Goal: Task Accomplishment & Management: Use online tool/utility

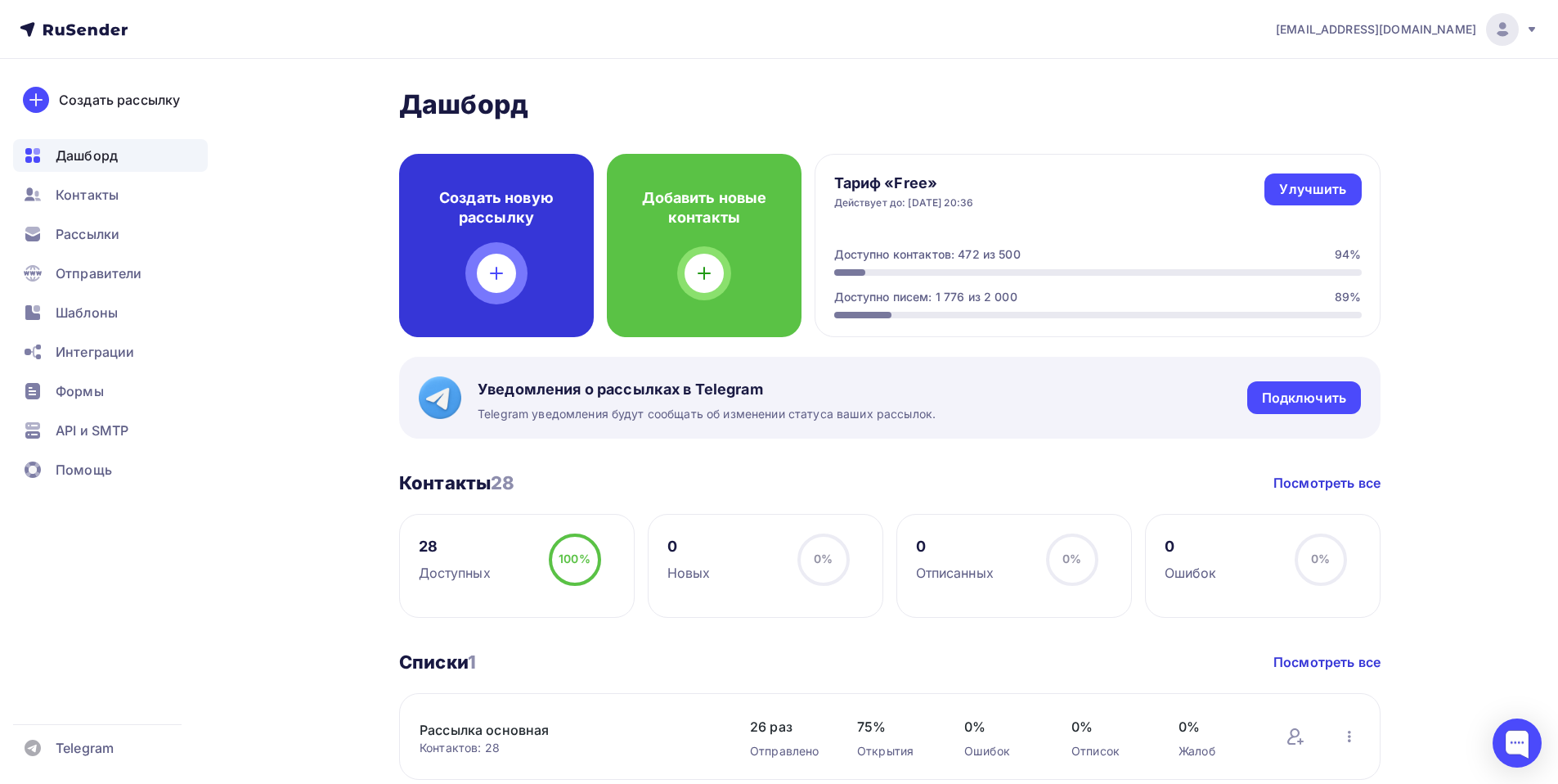
click at [490, 221] on h4 "Создать новую рассылку" at bounding box center [496, 208] width 142 height 39
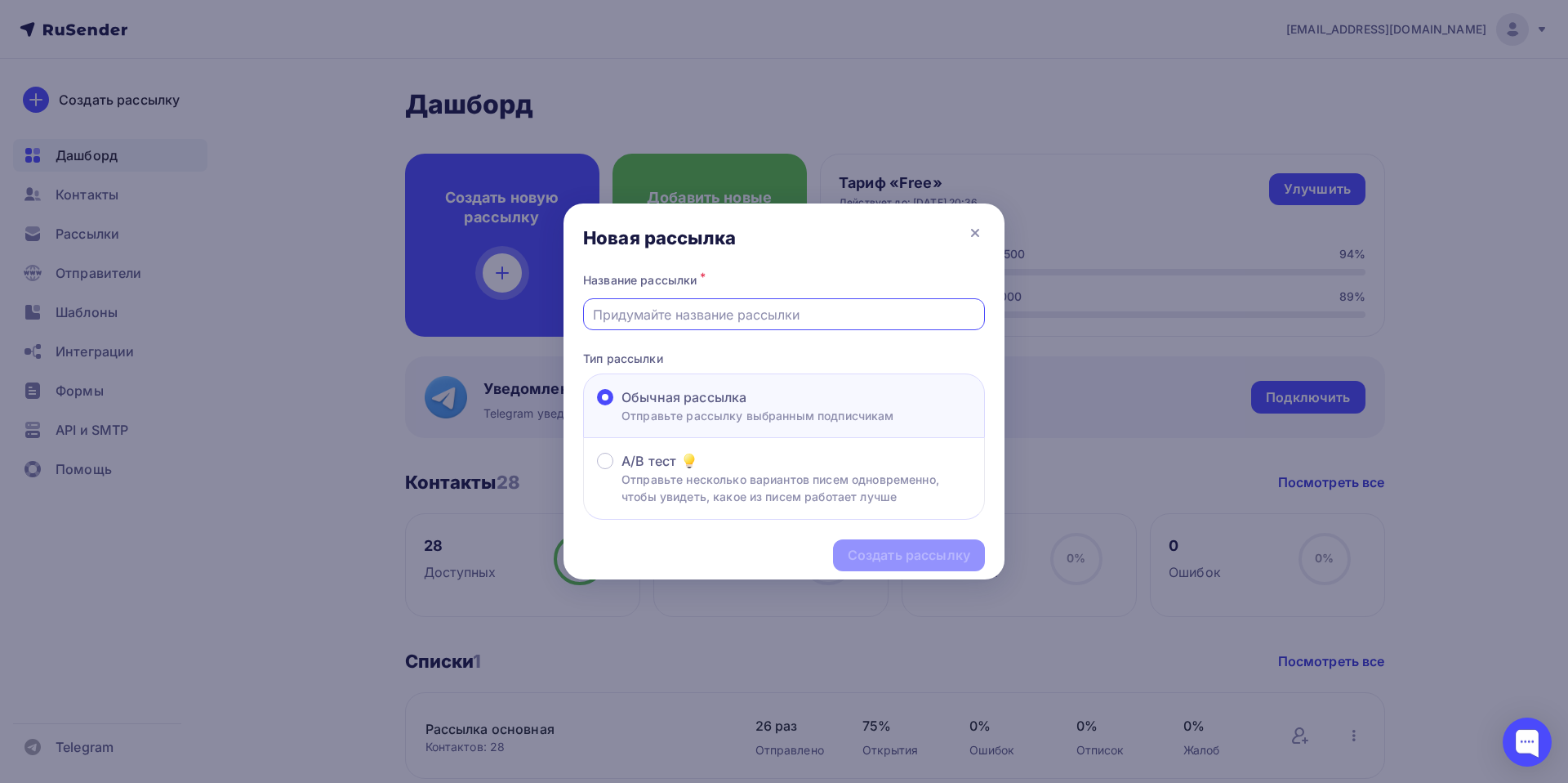
click at [644, 316] on input "text" at bounding box center [784, 315] width 383 height 20
type input "Сроки Карты"
click at [903, 550] on div "Создать рассылку" at bounding box center [908, 555] width 123 height 19
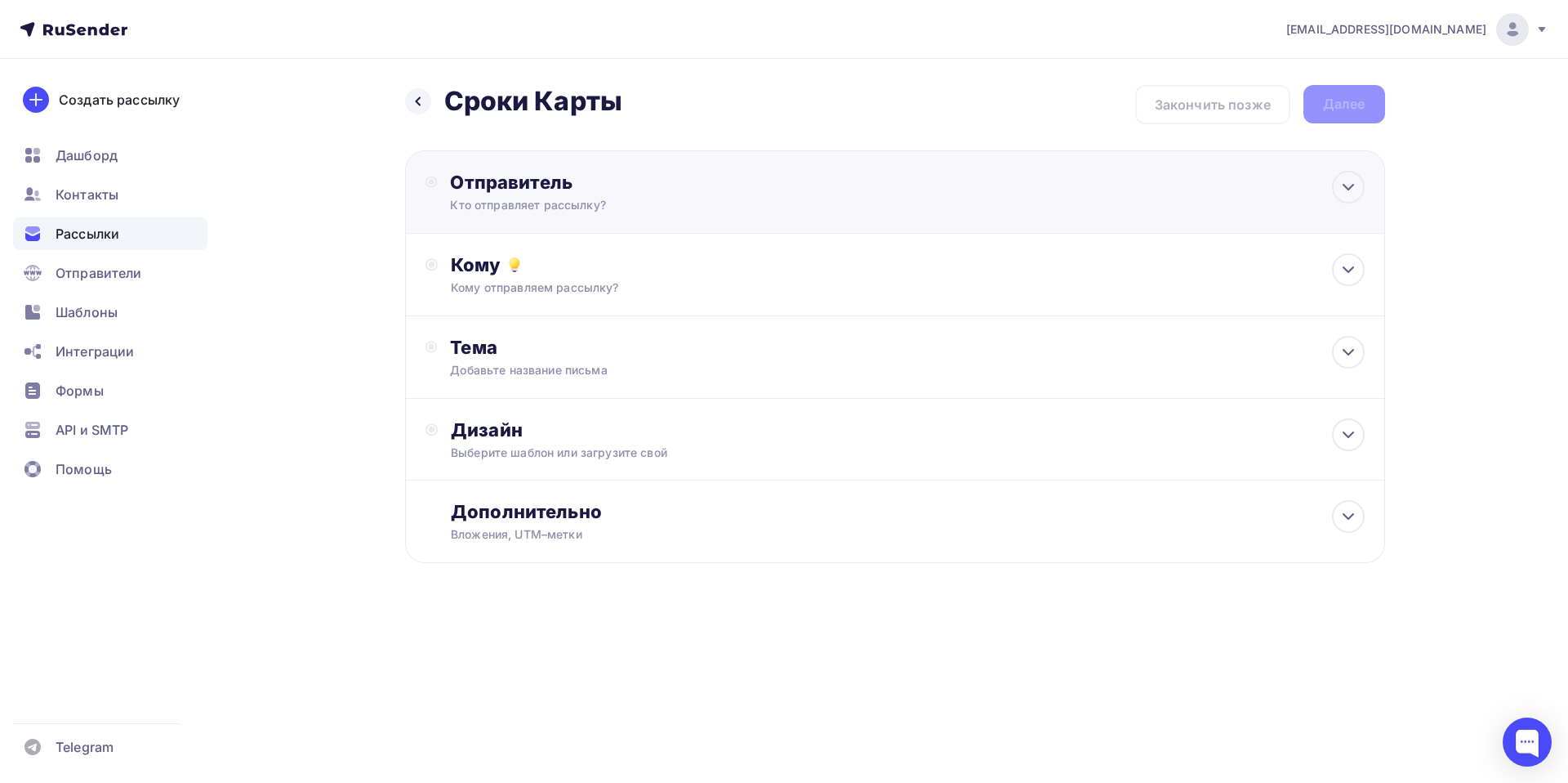
click at [470, 176] on div "Отправитель" at bounding box center [626, 182] width 354 height 23
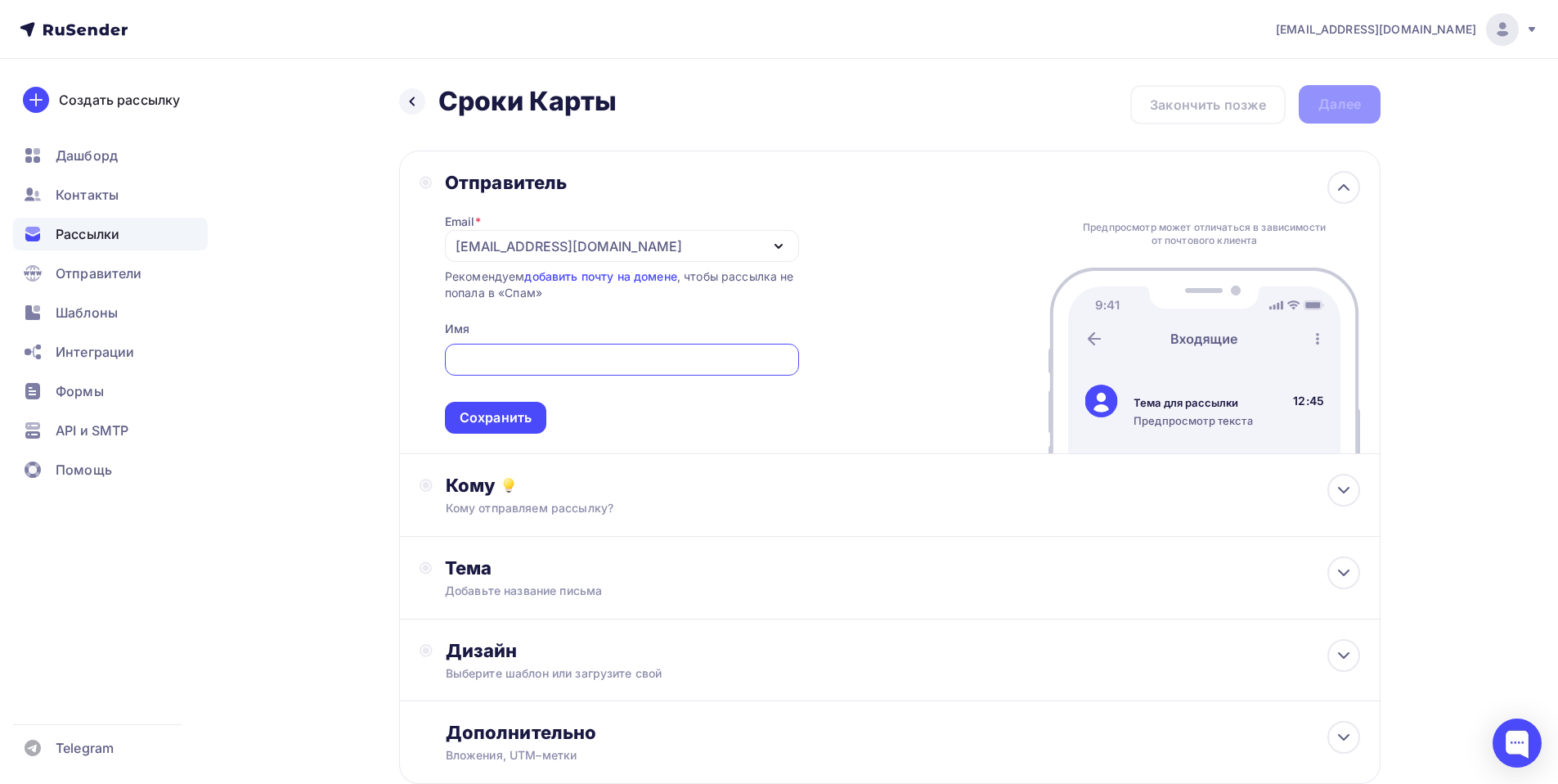
click at [520, 356] on input "text" at bounding box center [622, 360] width 335 height 20
type input "[PERSON_NAME]"
click at [481, 410] on div "Сохранить" at bounding box center [495, 417] width 72 height 19
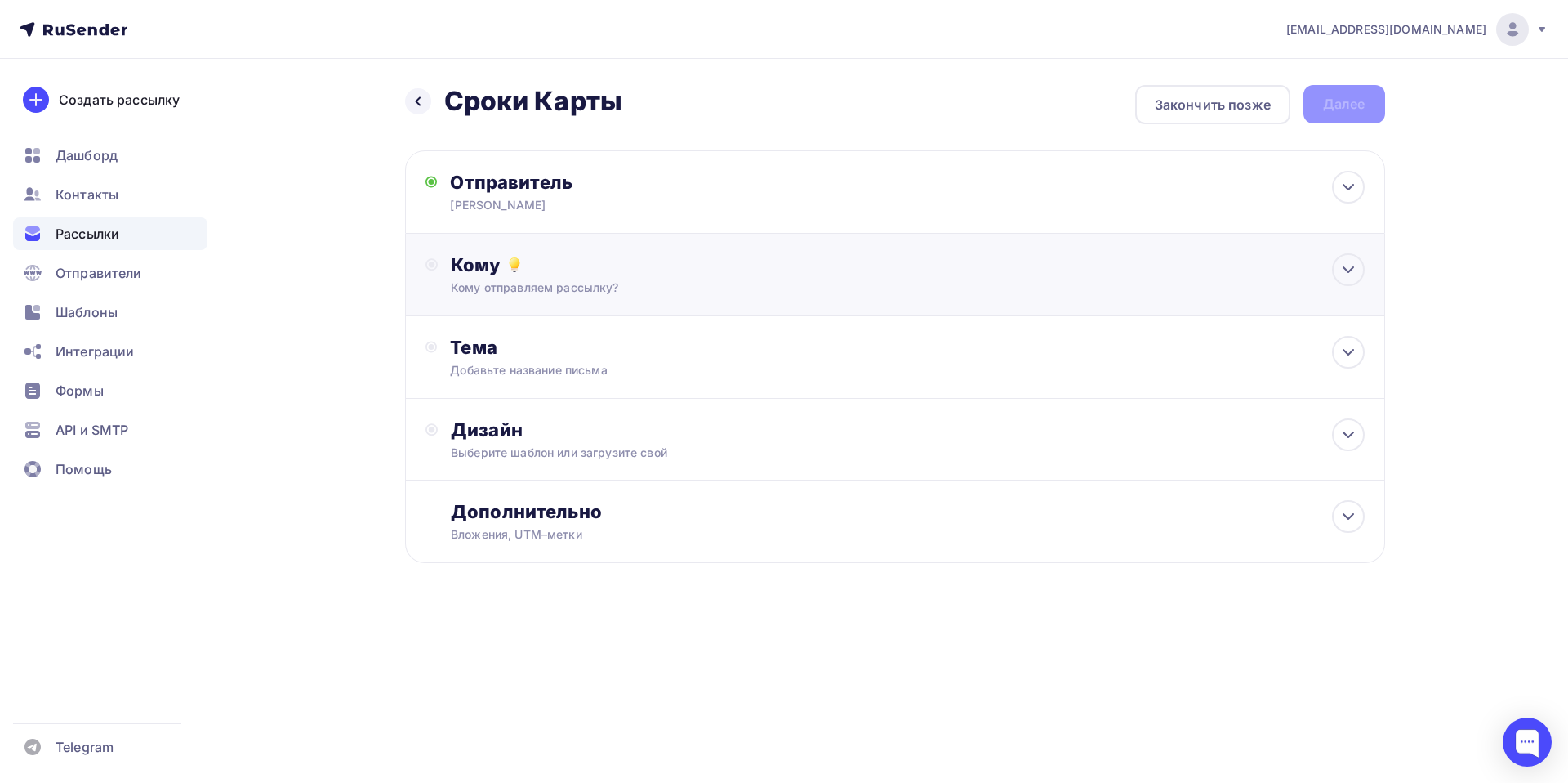
click at [466, 263] on div "Кому" at bounding box center [907, 264] width 913 height 23
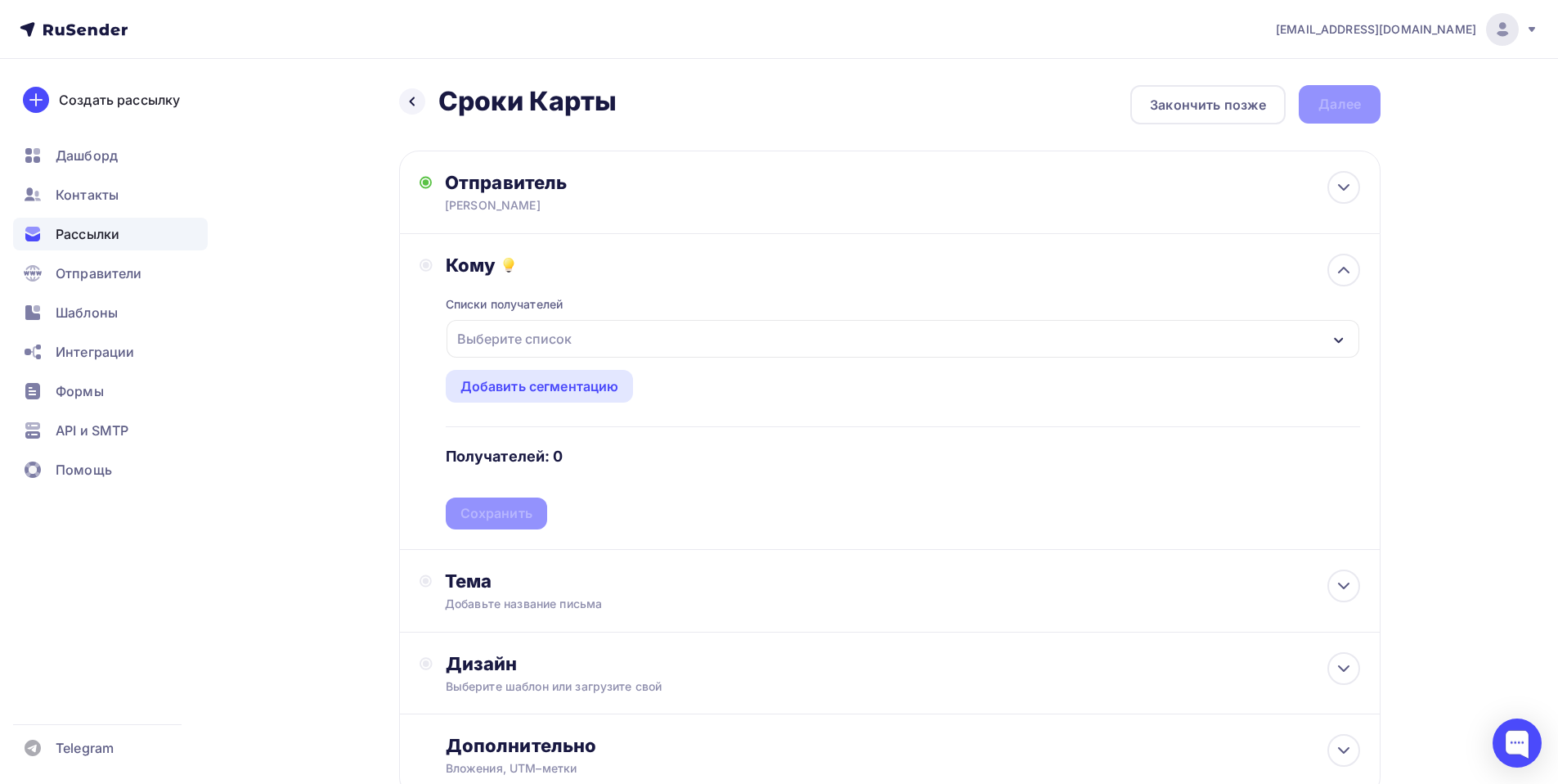
click at [517, 334] on div "Выберите список" at bounding box center [514, 339] width 127 height 29
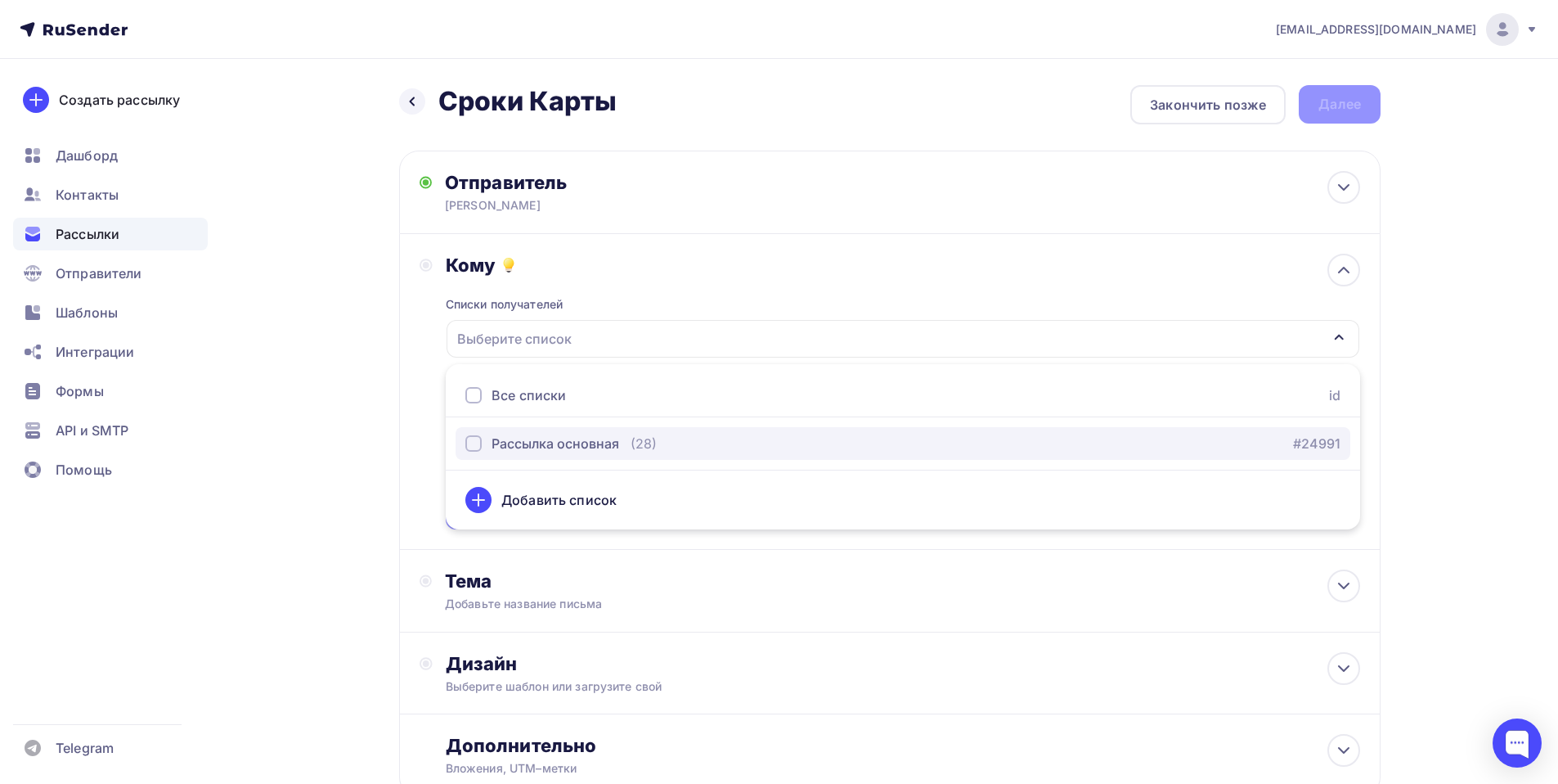
click at [512, 453] on button "Рассылка основная (28) #24991" at bounding box center [902, 443] width 895 height 33
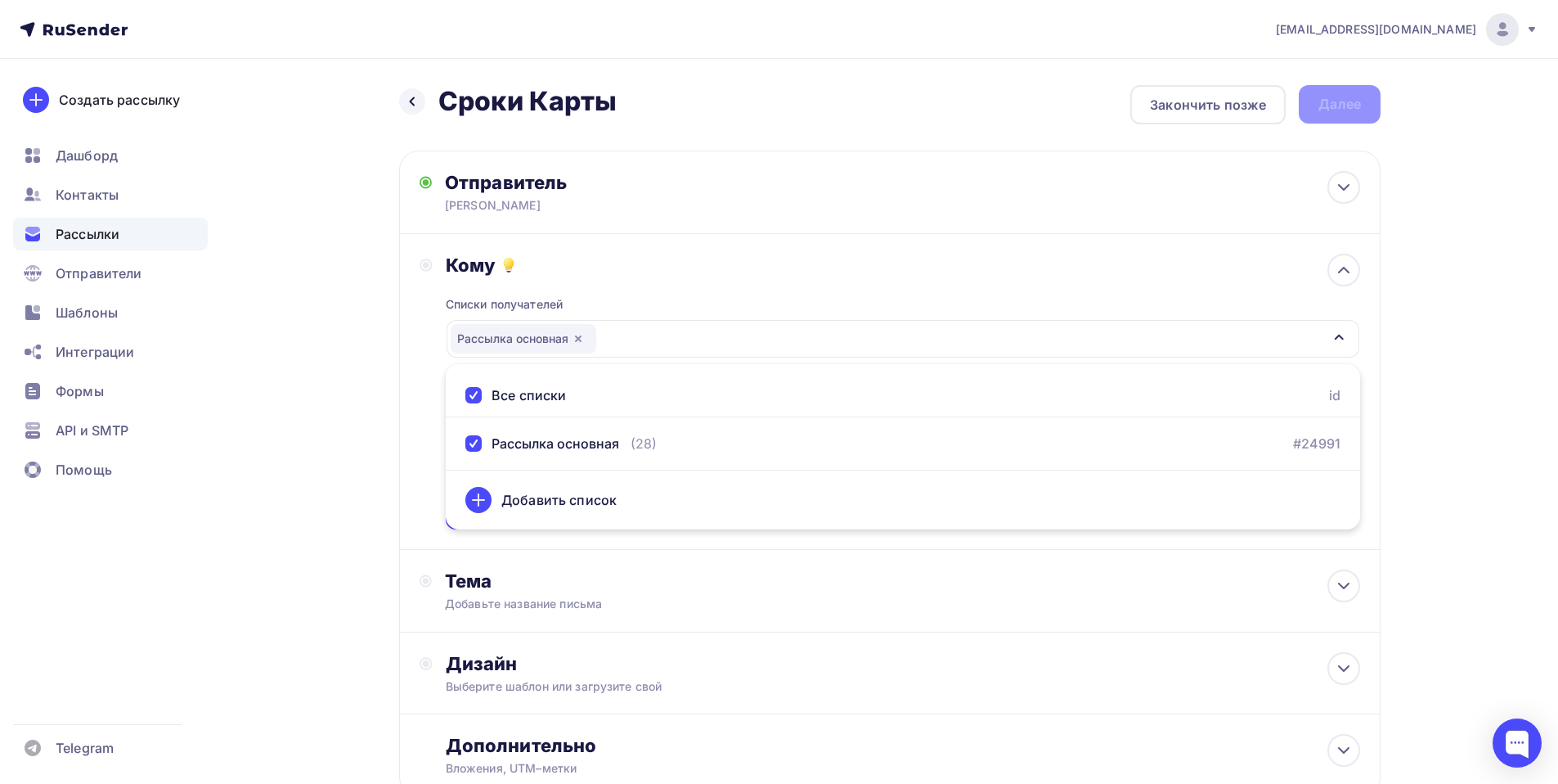
click at [427, 440] on div "Кому Списки получателей Рассылка основная Все списки id Рассылка основная (28) …" at bounding box center [890, 391] width 941 height 276
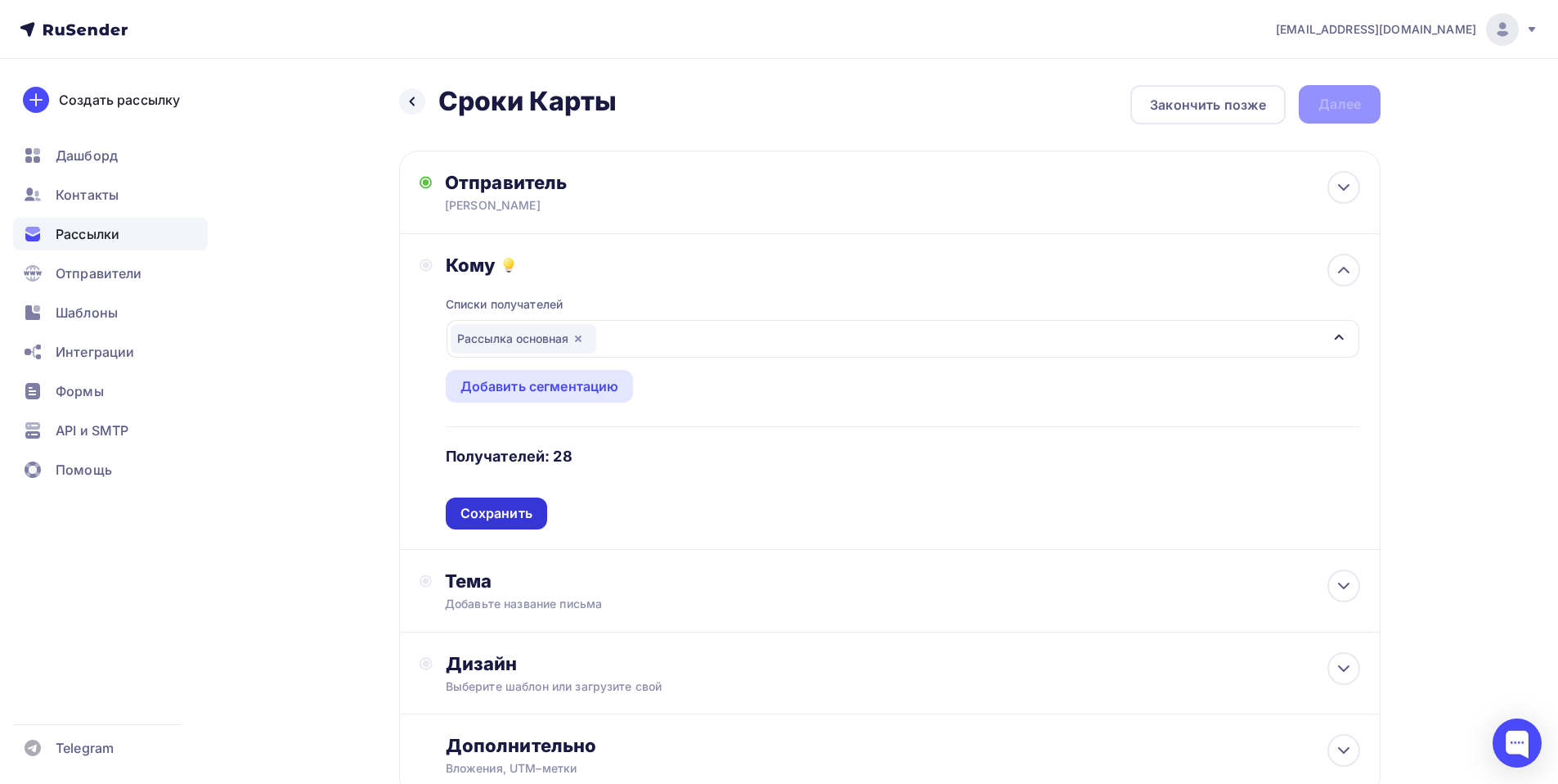
click at [494, 506] on div "Сохранить" at bounding box center [496, 513] width 72 height 19
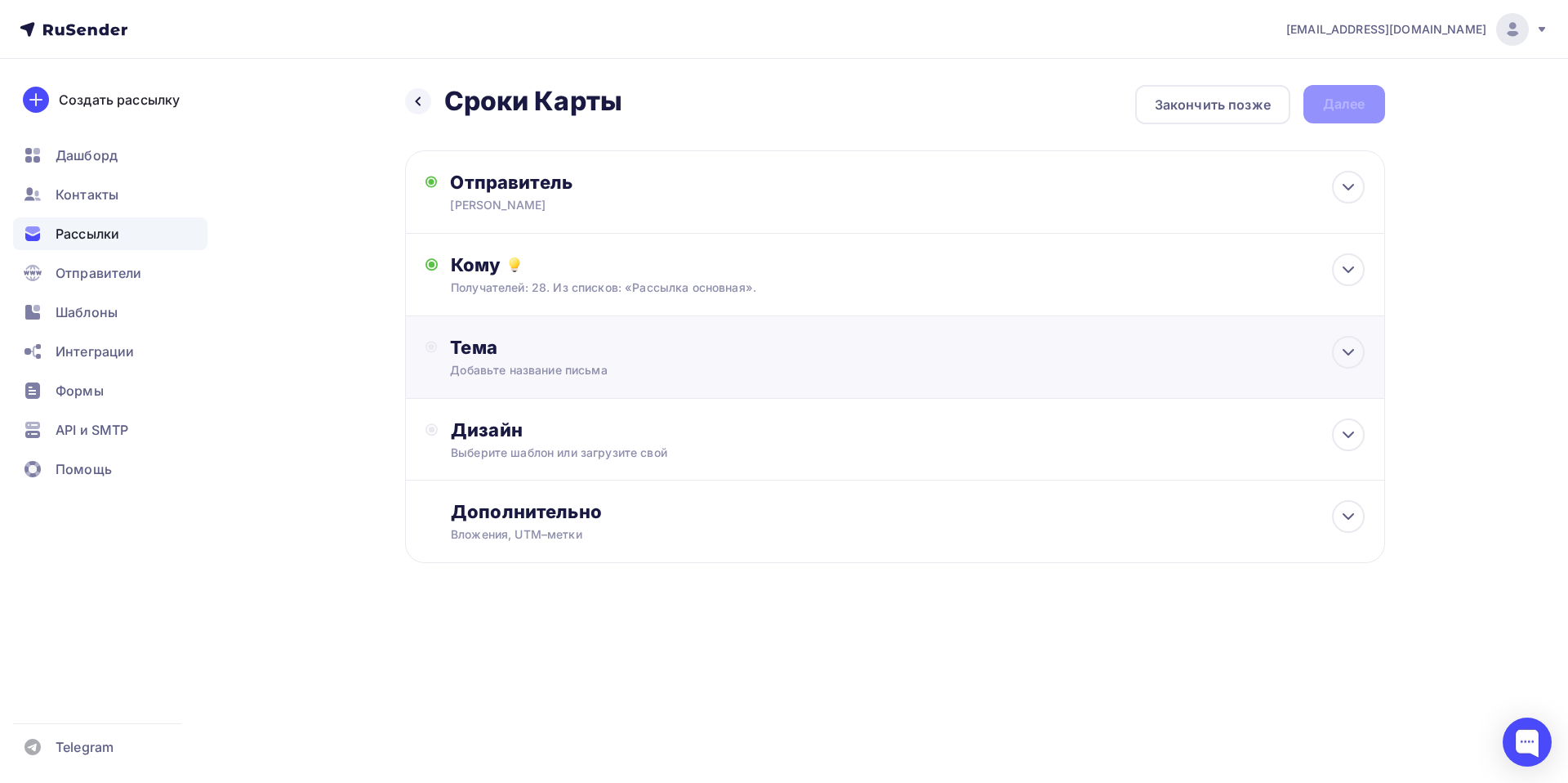
click at [477, 351] on div "Тема" at bounding box center [611, 346] width 323 height 23
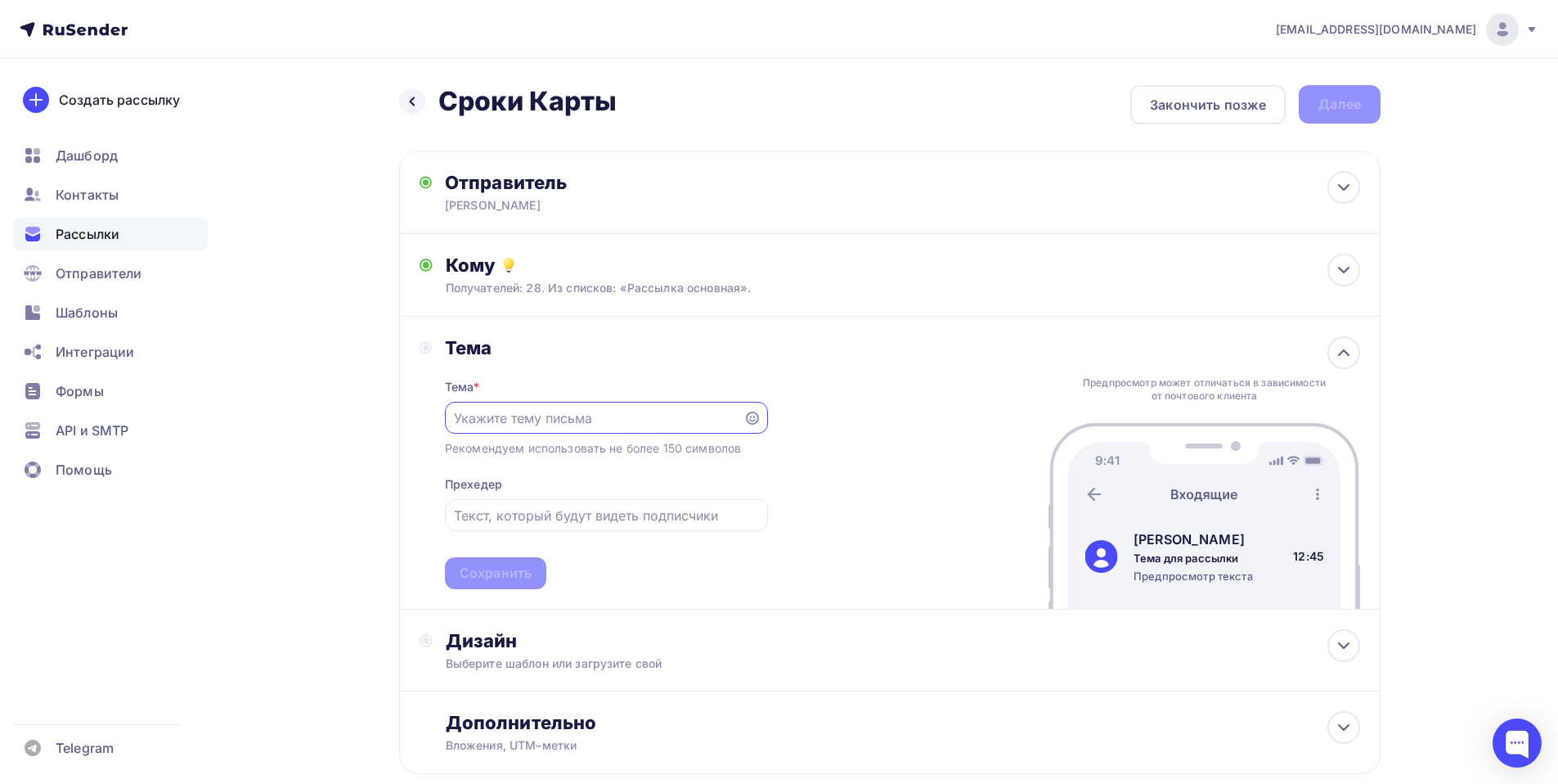
paste input "[PERSON_NAME] 05,09,"
type input "[PERSON_NAME] 05,09,"
click at [491, 570] on div "Сохранить" at bounding box center [495, 573] width 72 height 19
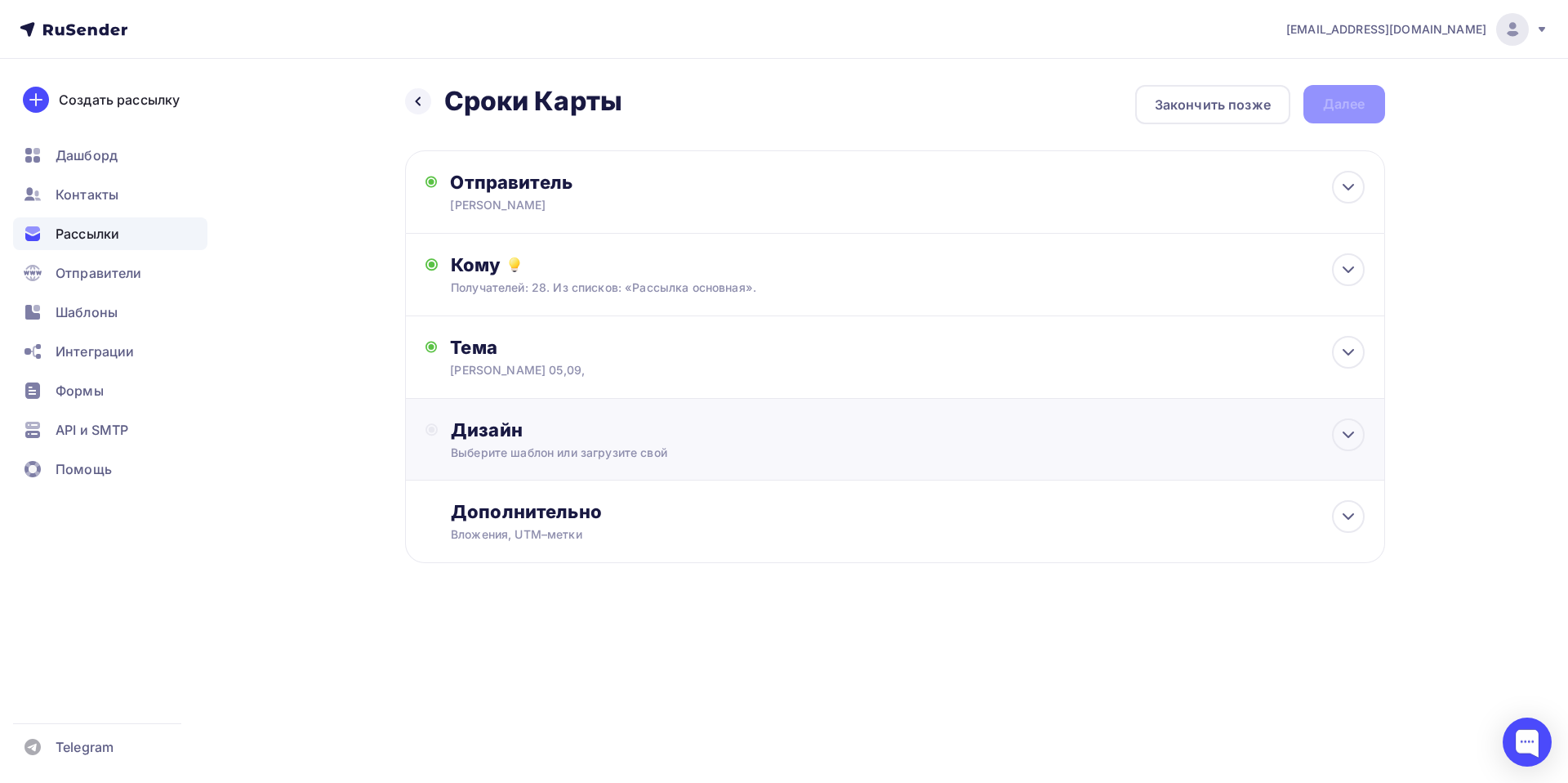
click at [485, 423] on div "Дизайн" at bounding box center [907, 429] width 913 height 23
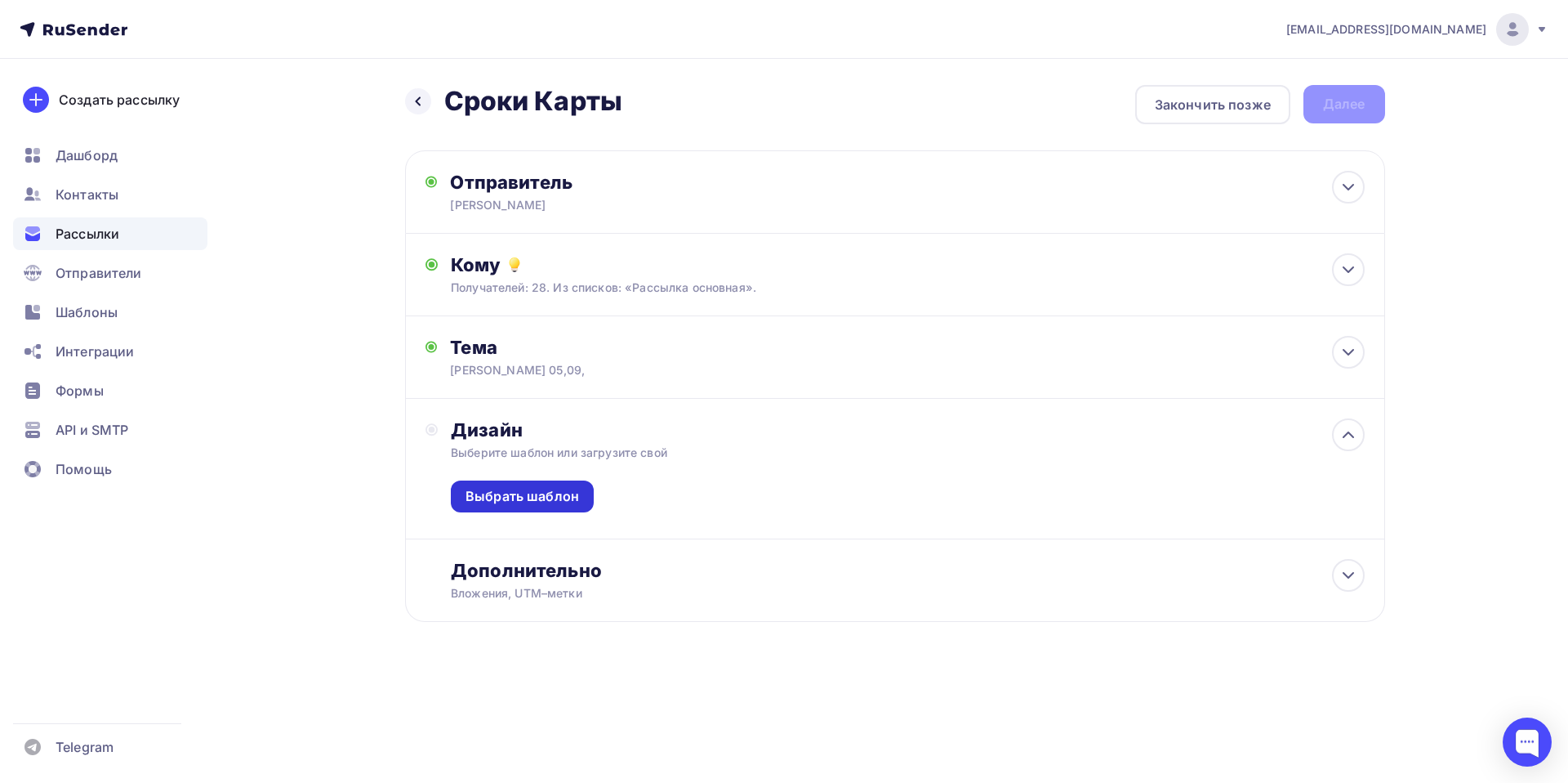
click at [515, 495] on div "Выбрать шаблон" at bounding box center [522, 496] width 114 height 19
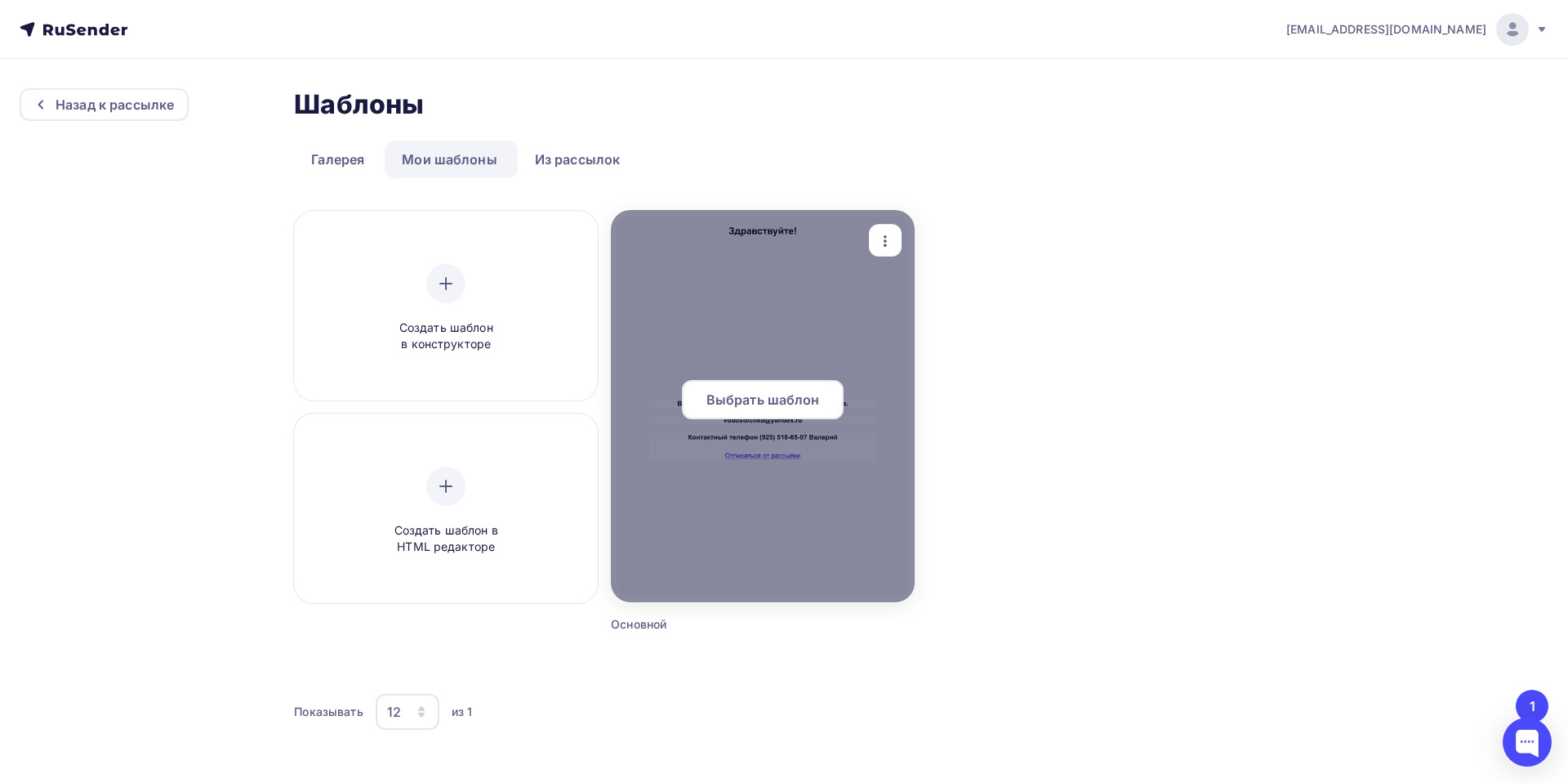
click at [755, 405] on span "Выбрать шаблон" at bounding box center [763, 400] width 114 height 20
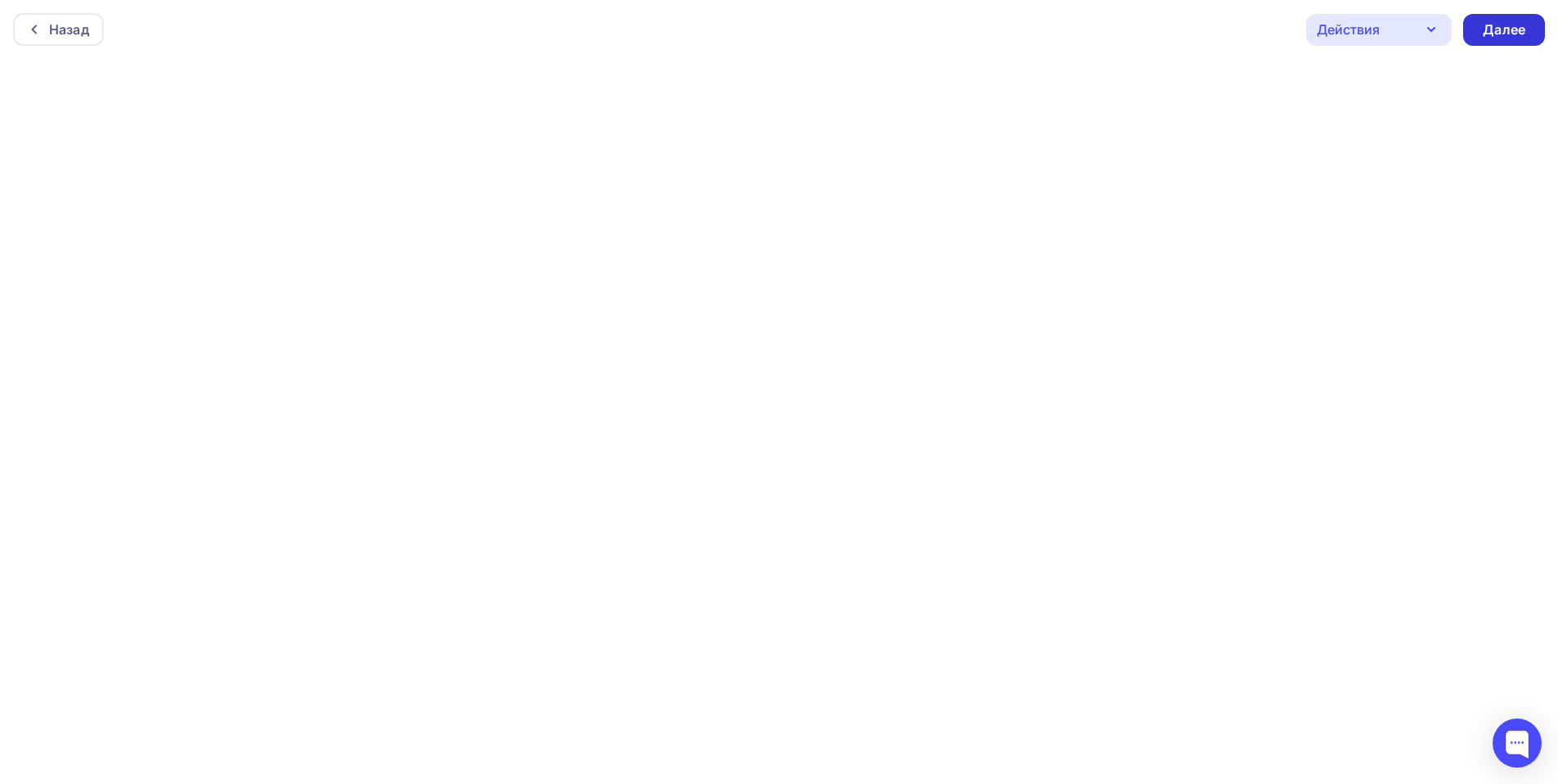
click at [1494, 26] on div "Далее" at bounding box center [1504, 29] width 43 height 19
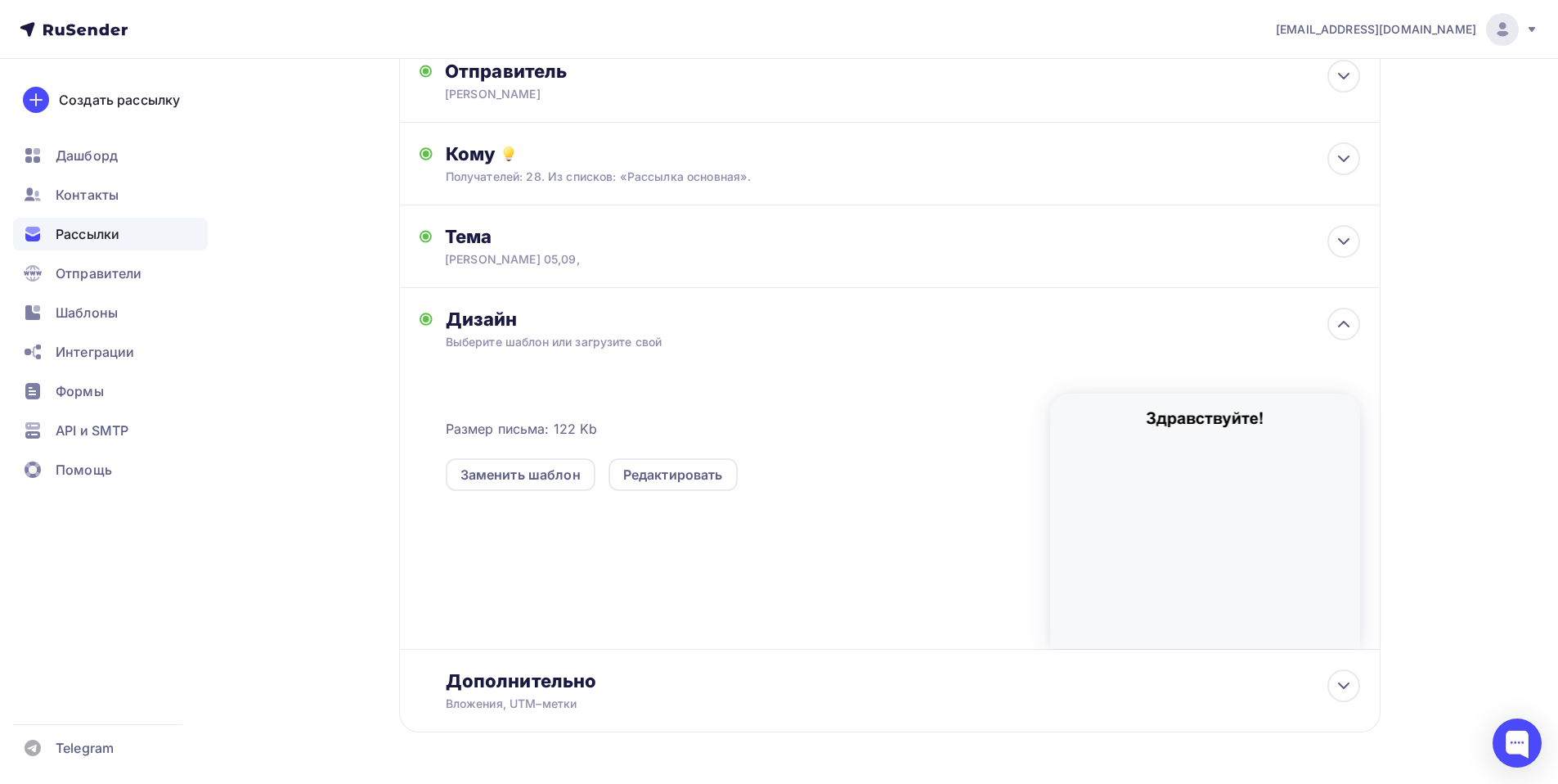
scroll to position [165, 0]
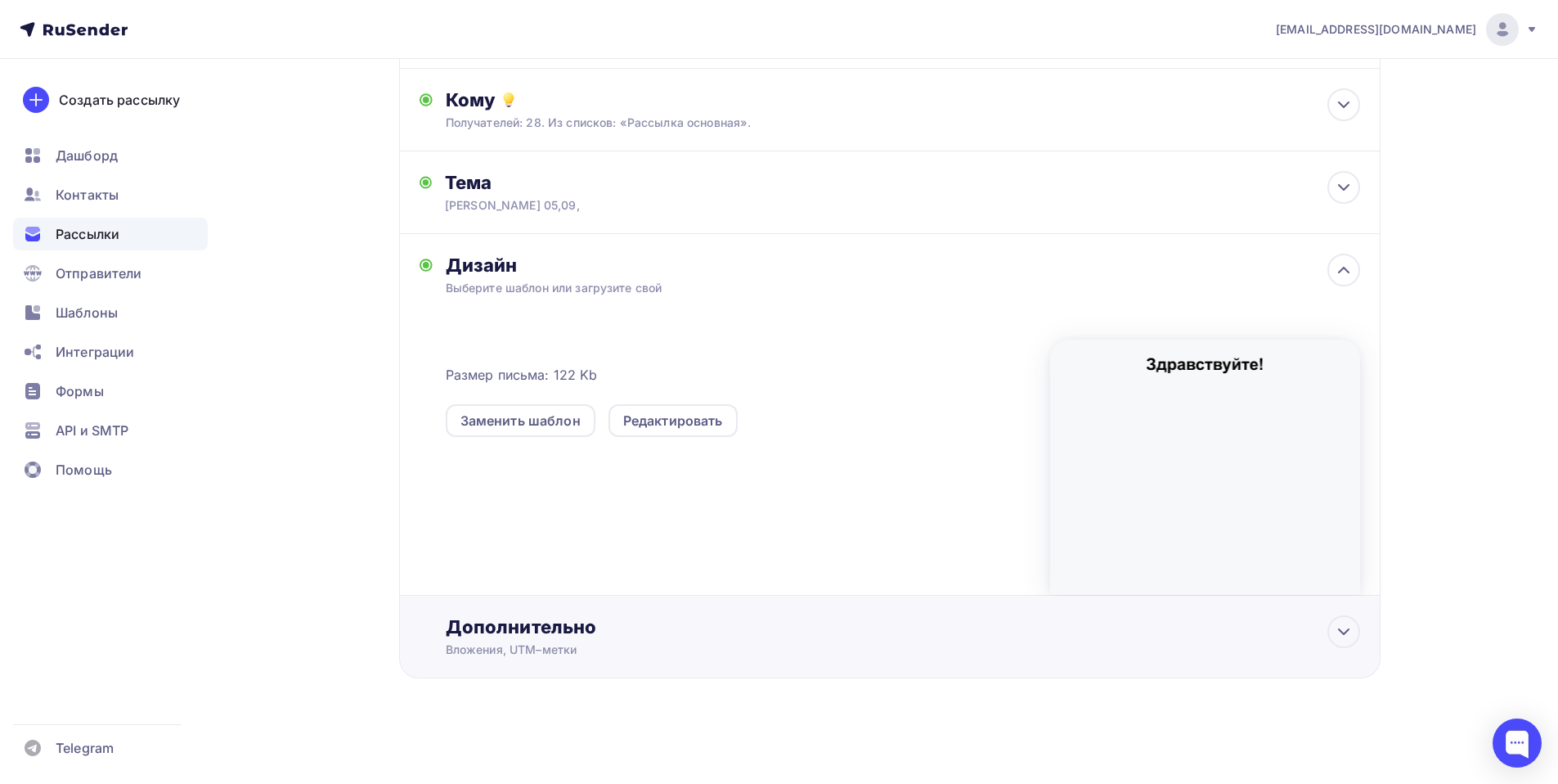
click at [503, 618] on div "Дополнительно" at bounding box center [903, 626] width 914 height 23
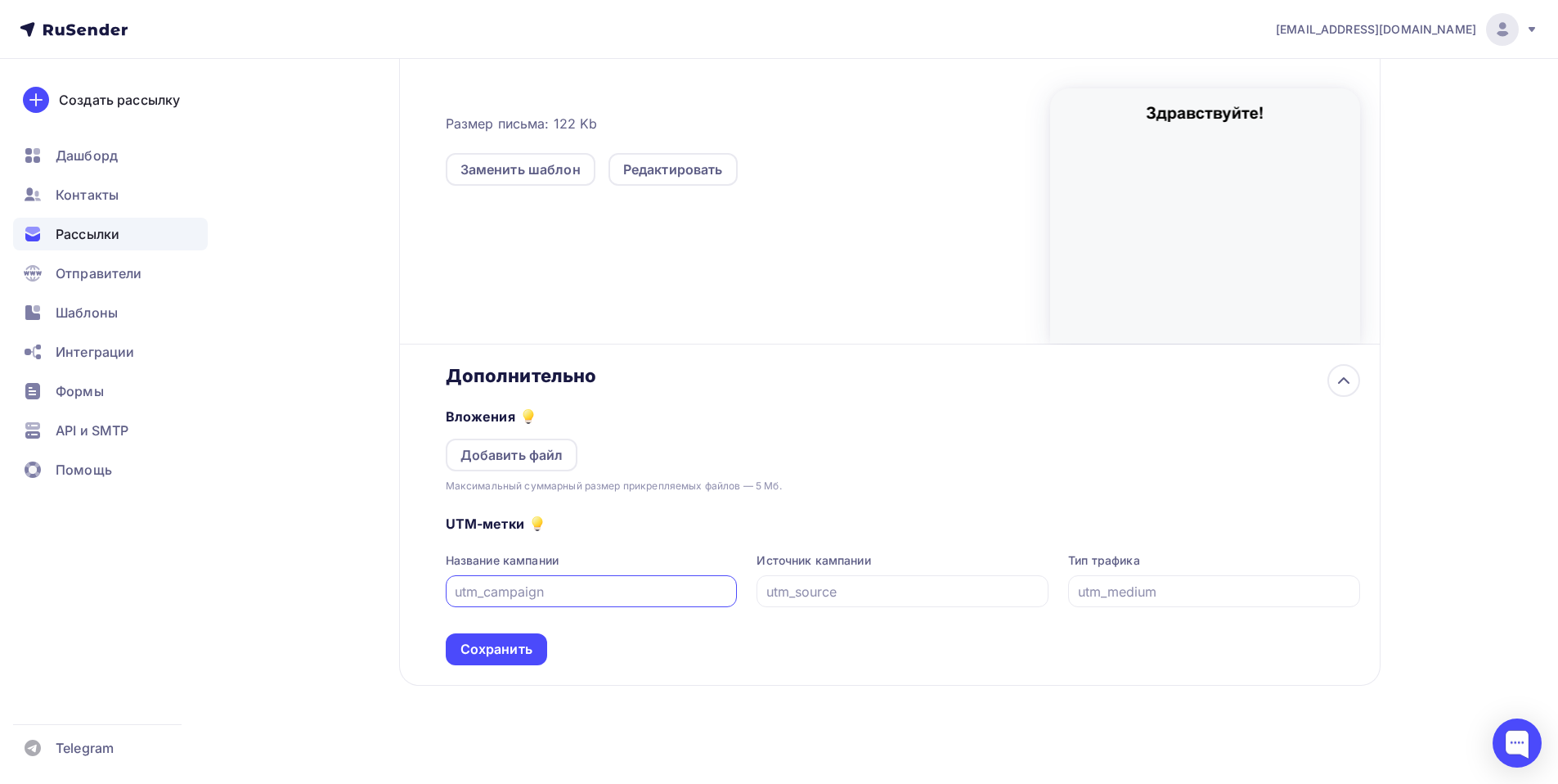
scroll to position [423, 0]
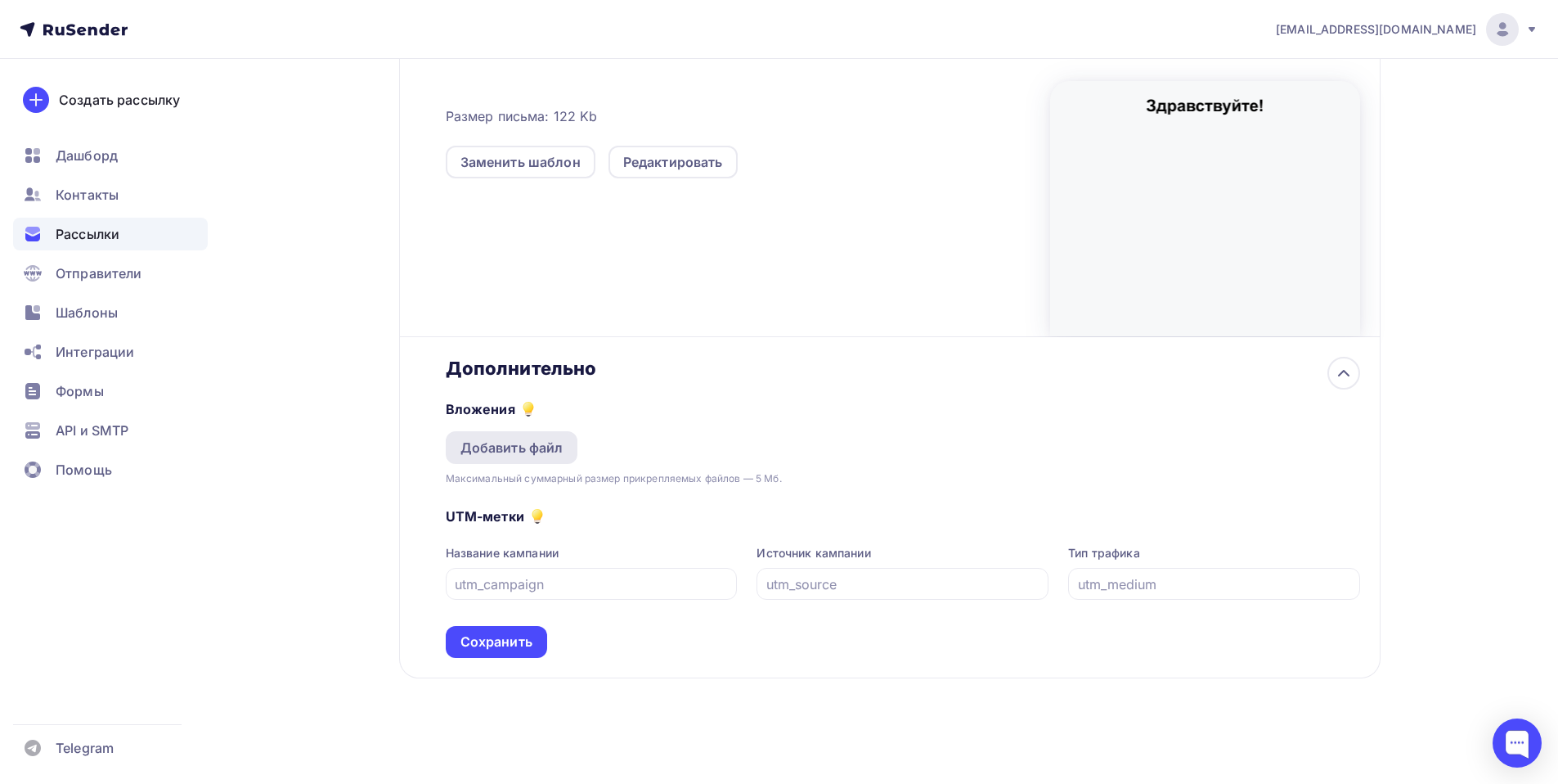
click at [494, 446] on div "Добавить файл" at bounding box center [512, 448] width 103 height 20
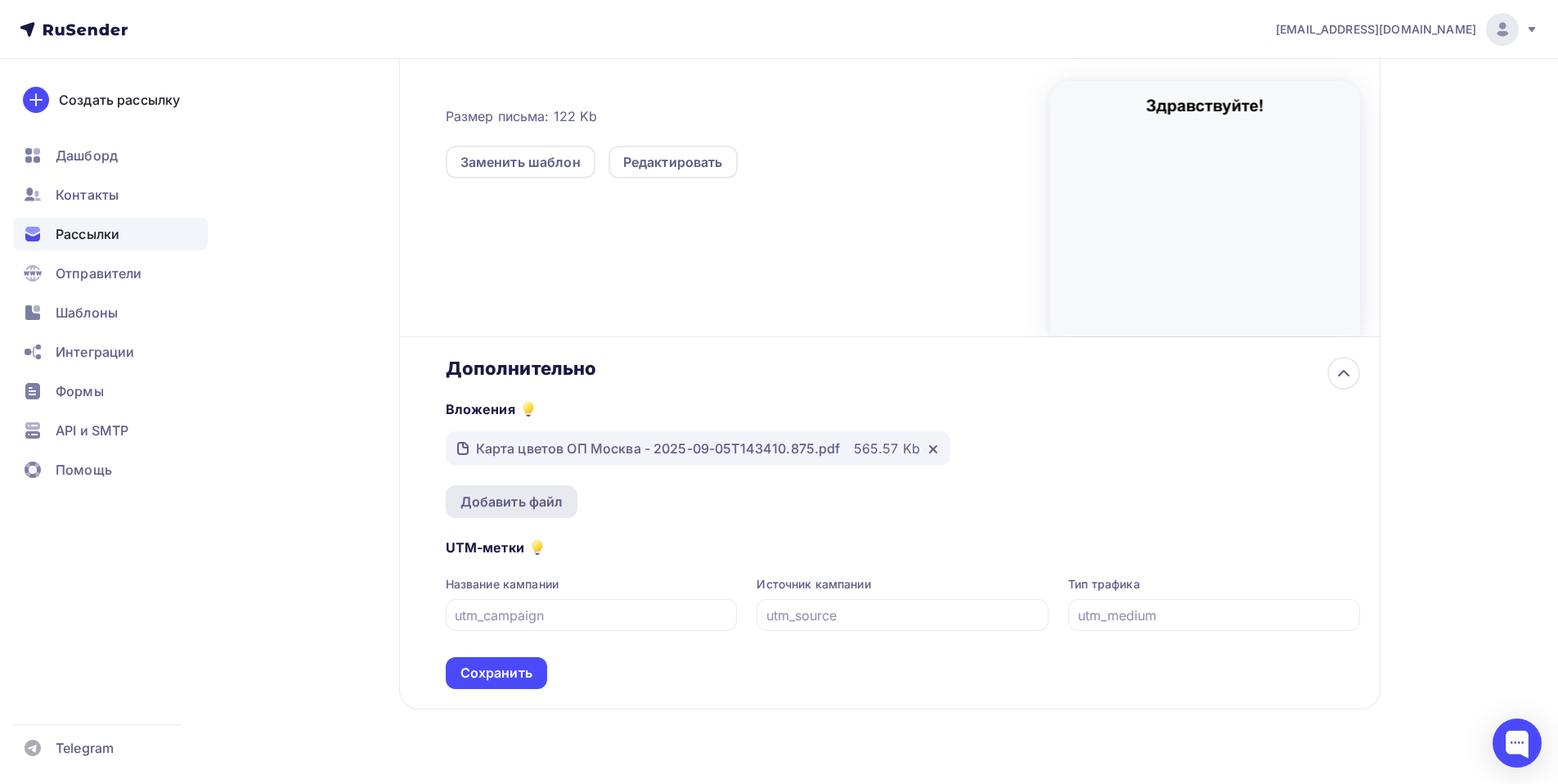
click at [494, 494] on div "Добавить файл" at bounding box center [512, 502] width 103 height 20
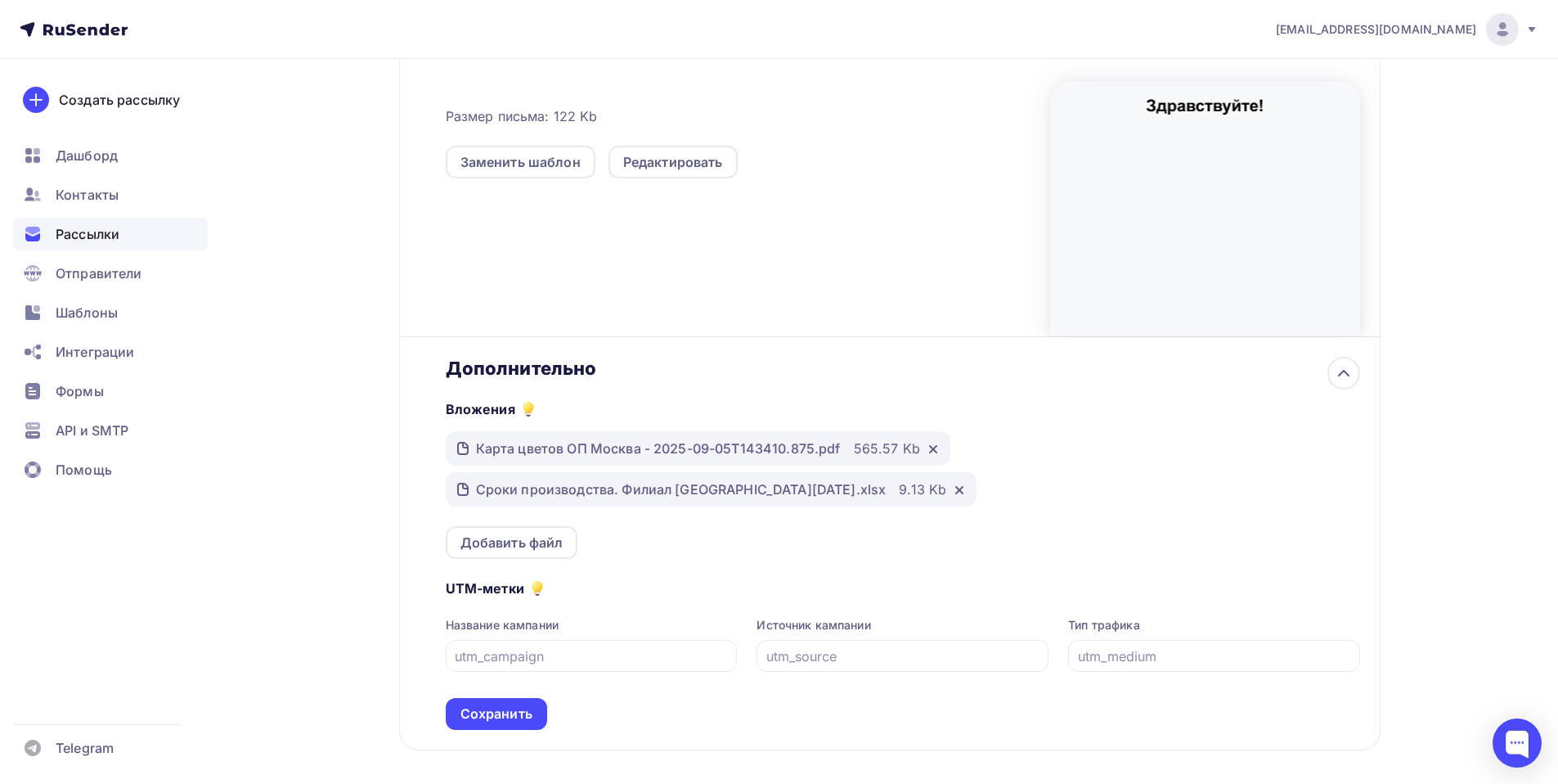
click at [508, 706] on div "Сохранить" at bounding box center [496, 713] width 72 height 19
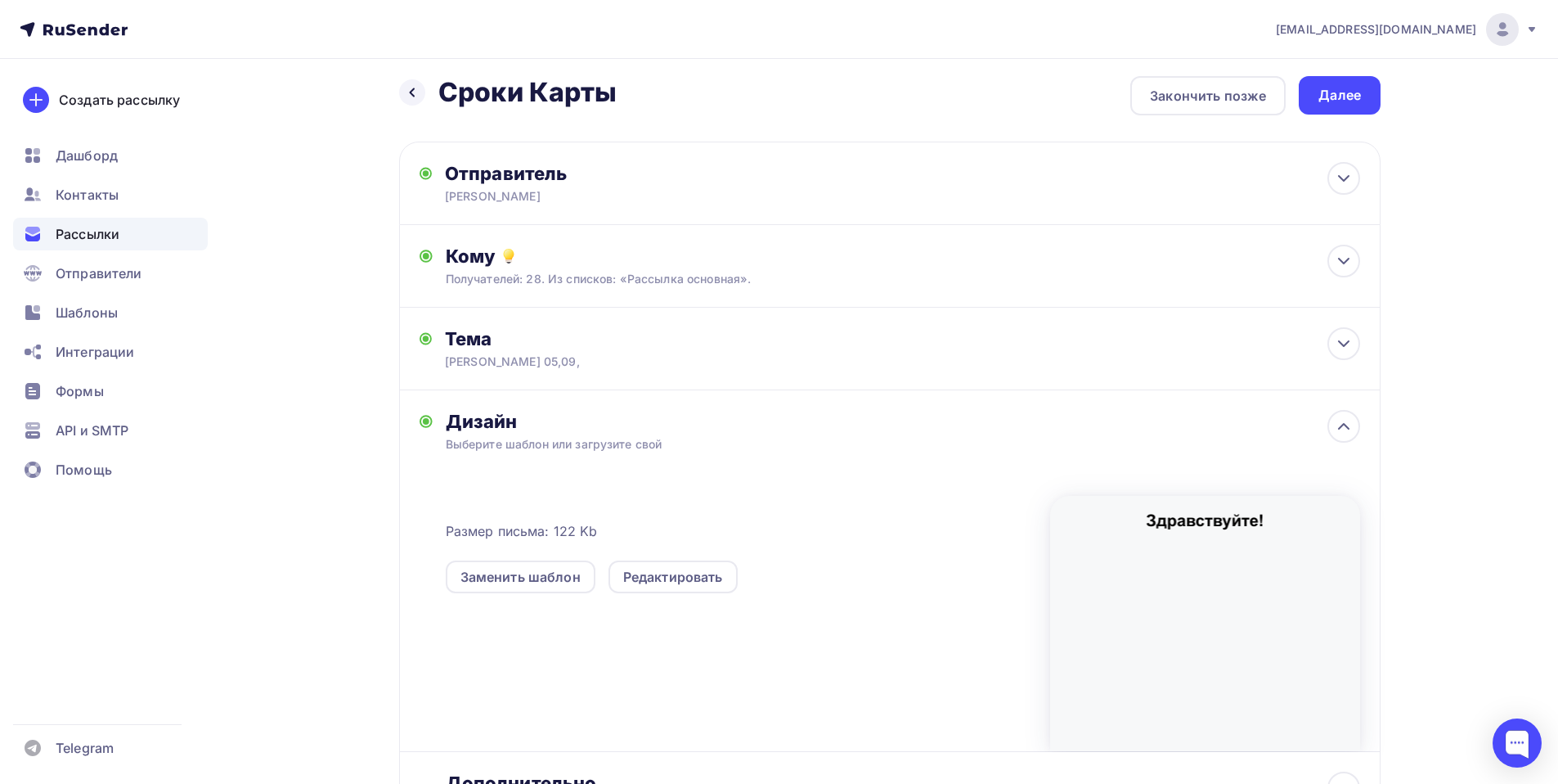
scroll to position [0, 0]
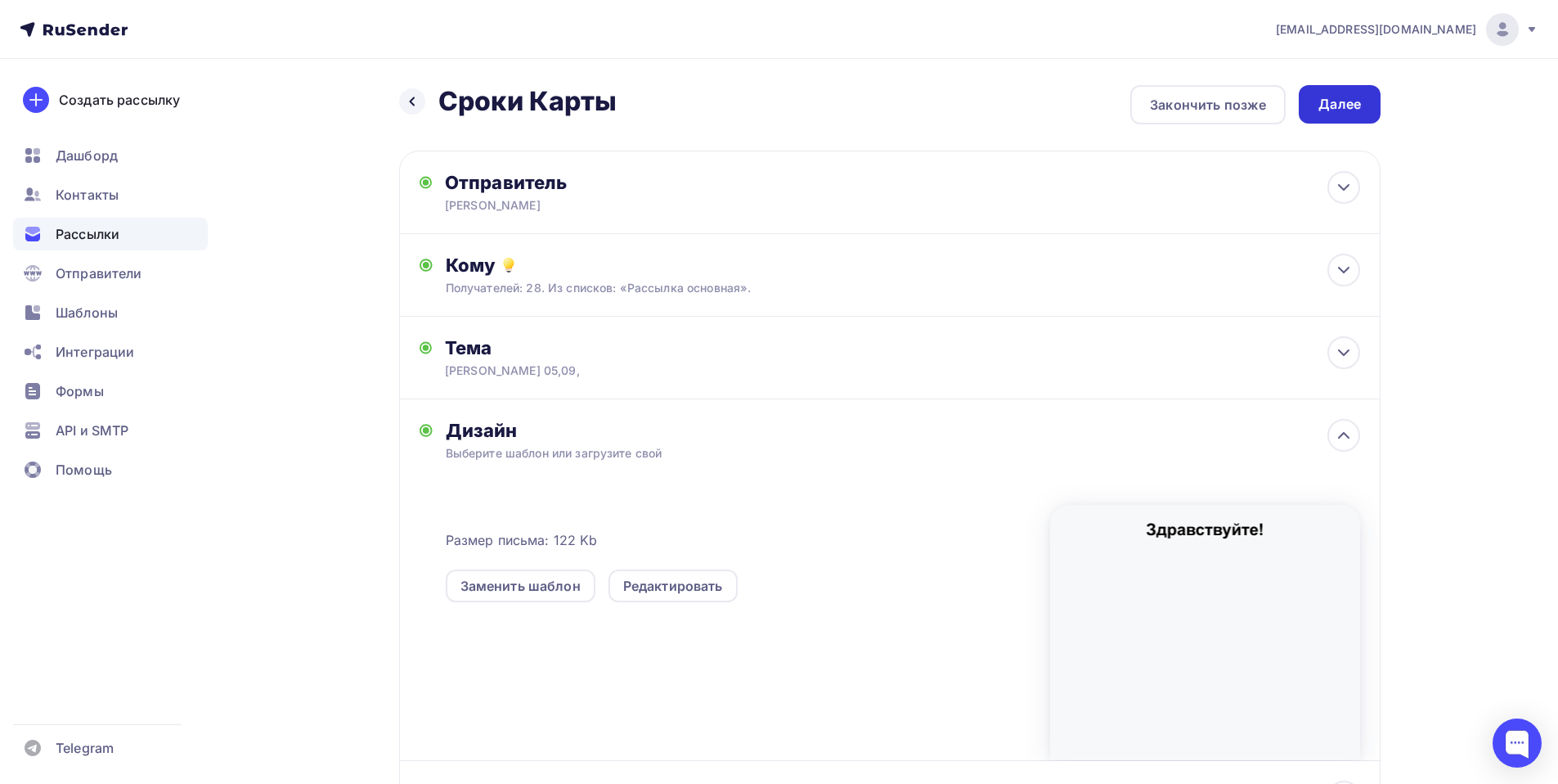
click at [1363, 105] on div "Далее" at bounding box center [1340, 104] width 82 height 38
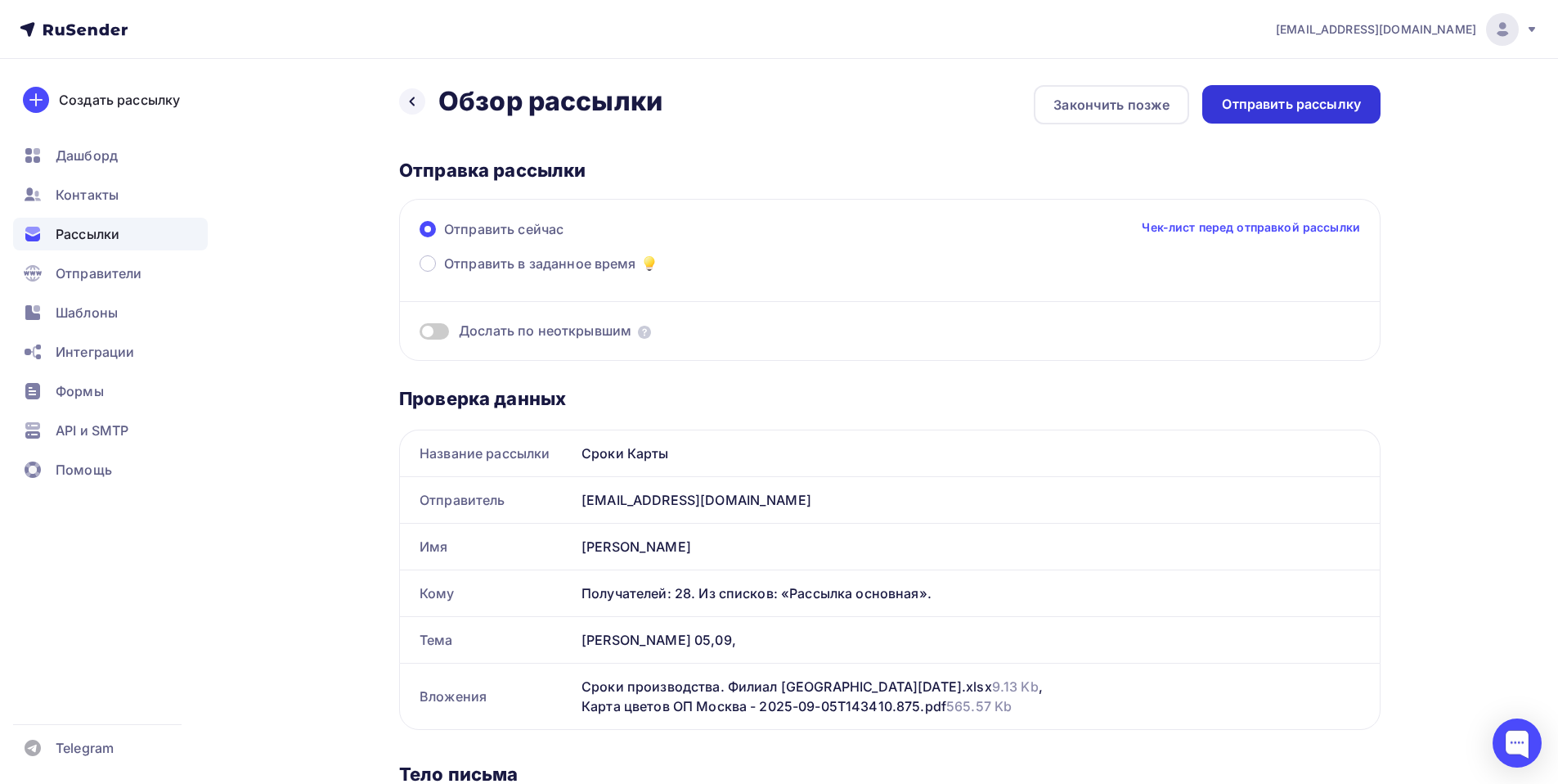
click at [1264, 102] on div "Отправить рассылку" at bounding box center [1291, 104] width 139 height 19
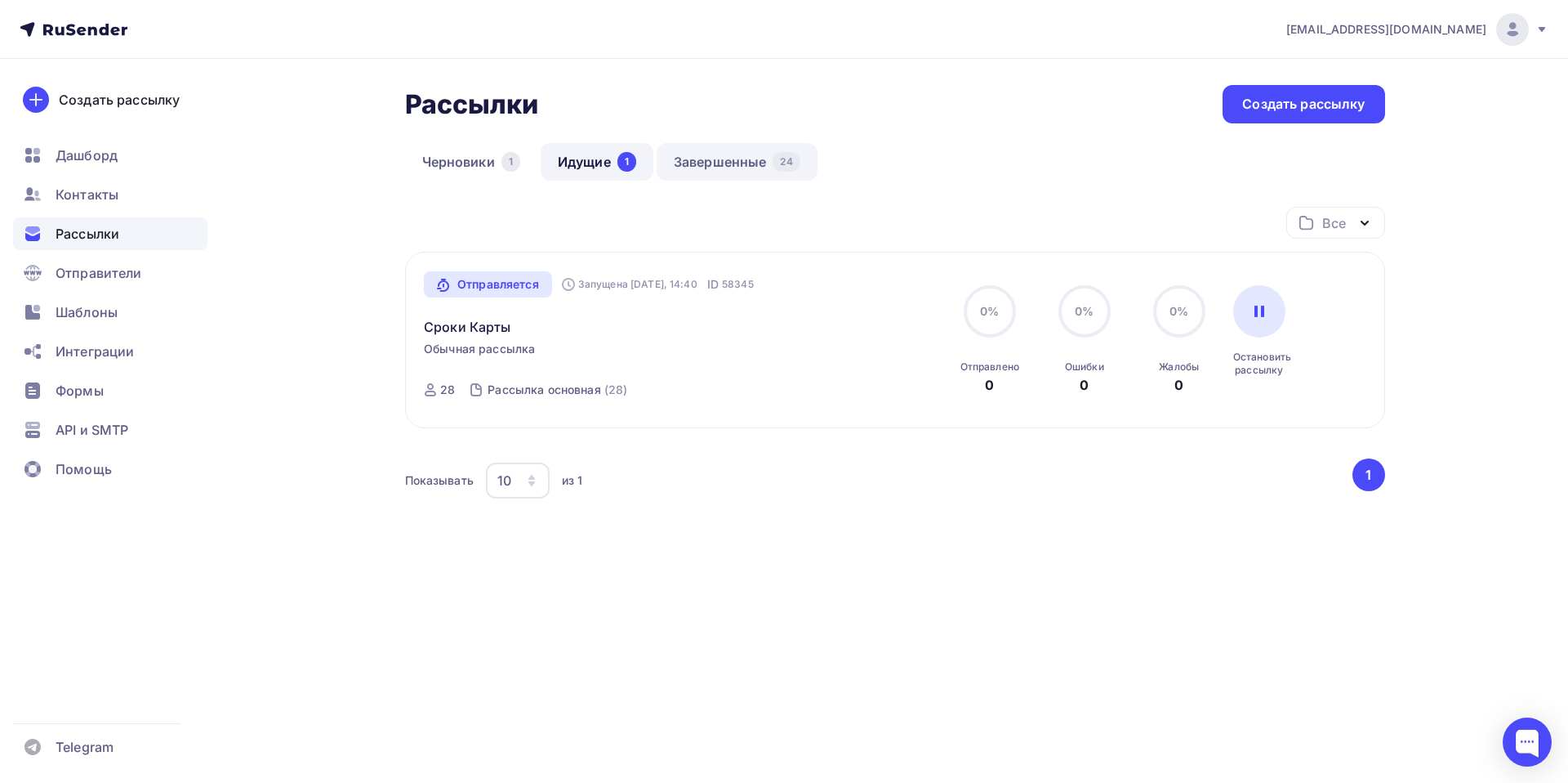
click at [746, 157] on link "Завершенные 24" at bounding box center [736, 161] width 161 height 37
